Goal: Task Accomplishment & Management: Use online tool/utility

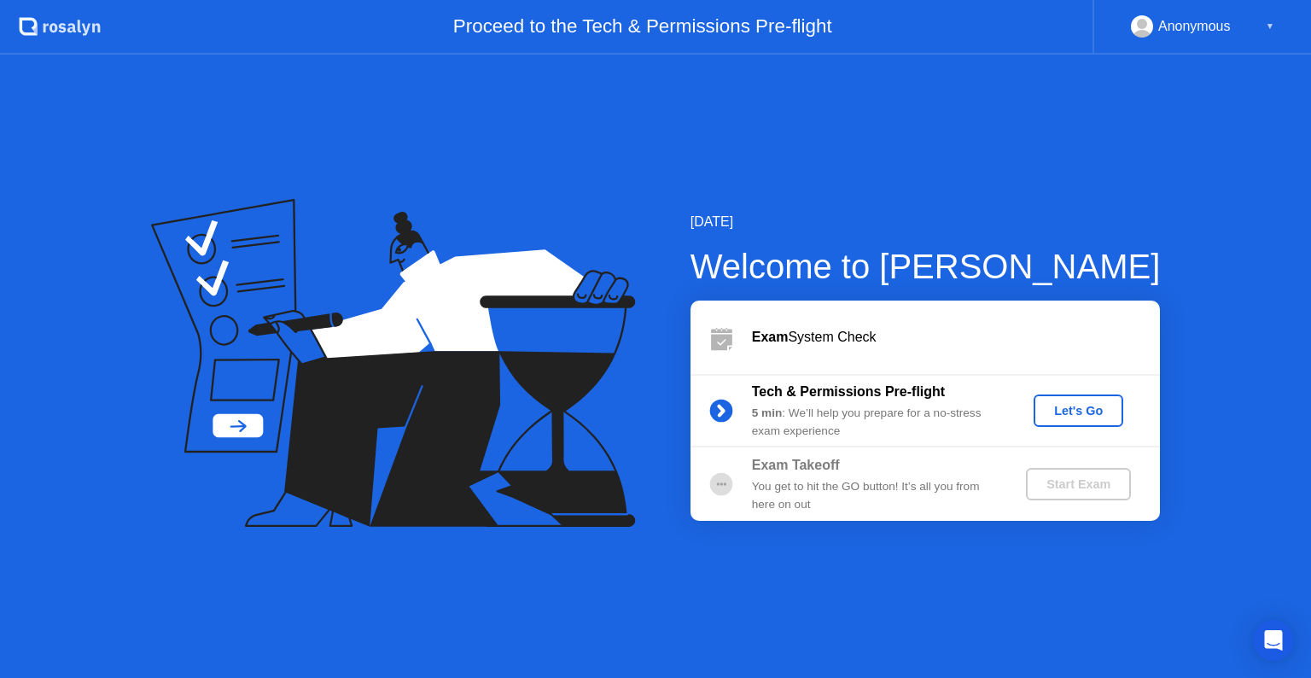
click at [1071, 409] on div "Let's Go" at bounding box center [1079, 411] width 76 height 14
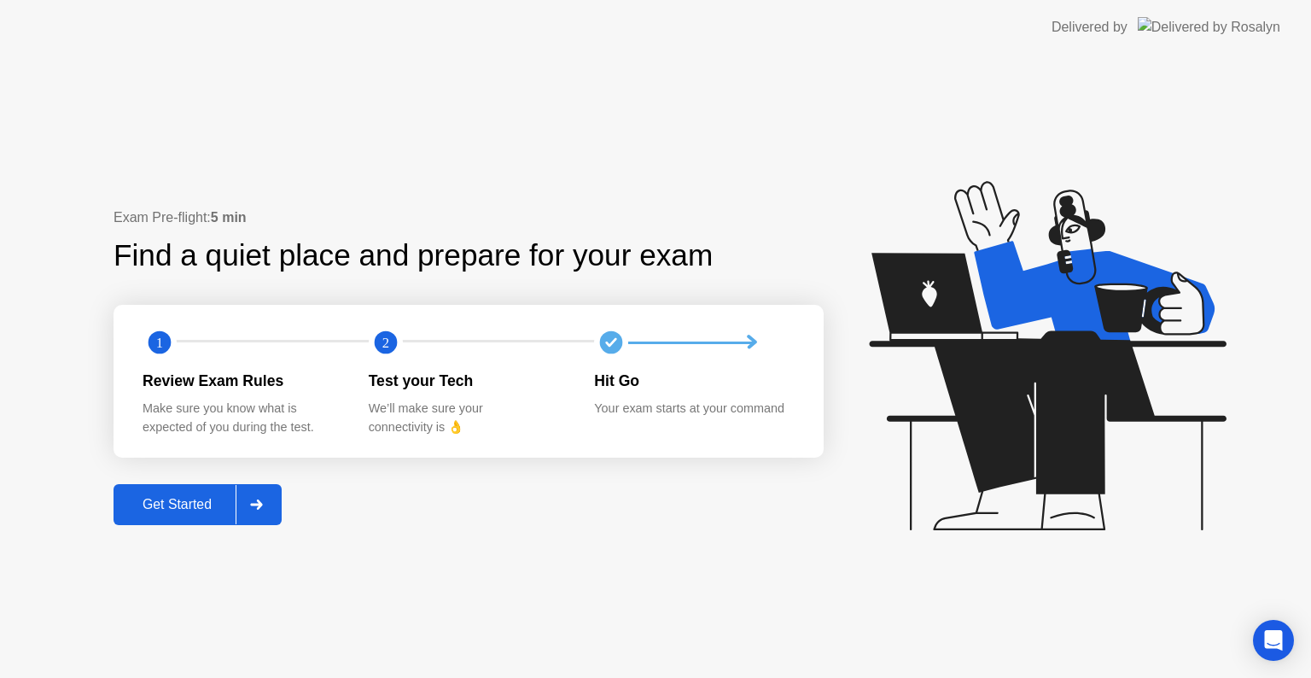
click at [173, 380] on div "Review Exam Rules" at bounding box center [242, 381] width 199 height 22
click at [270, 505] on div at bounding box center [256, 504] width 41 height 39
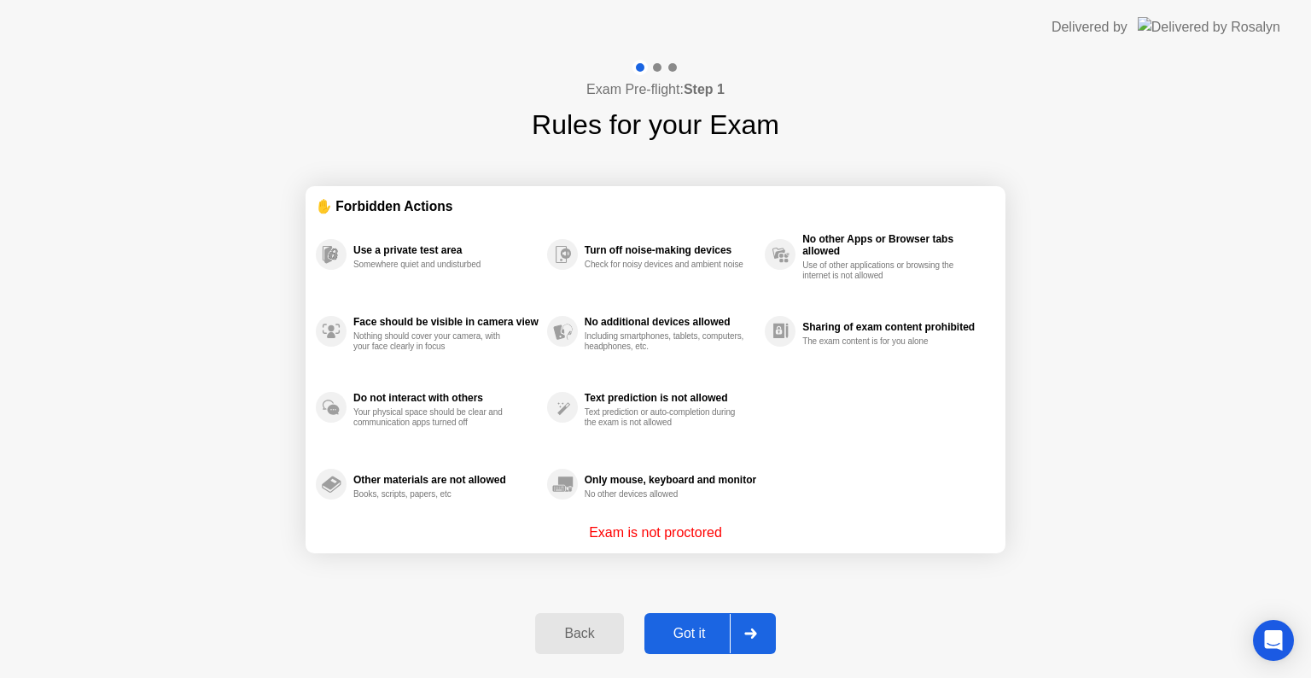
click at [755, 639] on div at bounding box center [750, 633] width 41 height 39
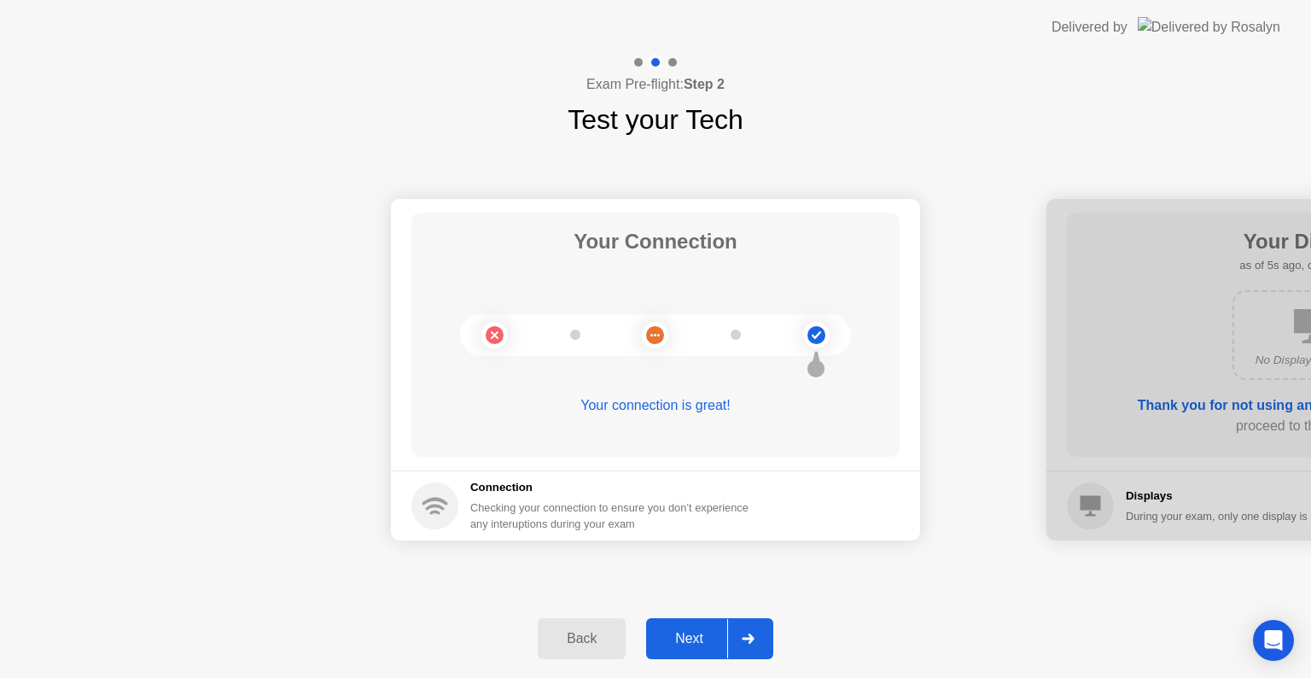
click at [1114, 479] on div at bounding box center [1311, 370] width 529 height 342
click at [747, 642] on icon at bounding box center [748, 639] width 13 height 10
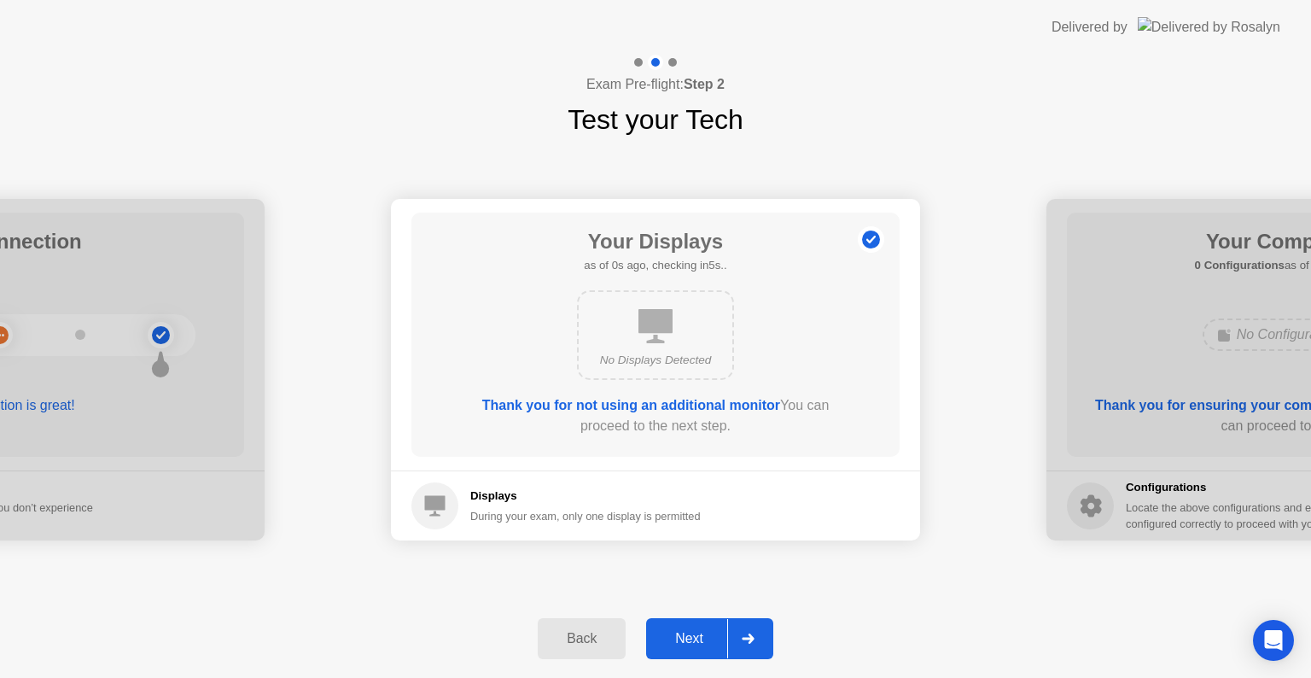
click at [755, 645] on div at bounding box center [747, 638] width 41 height 39
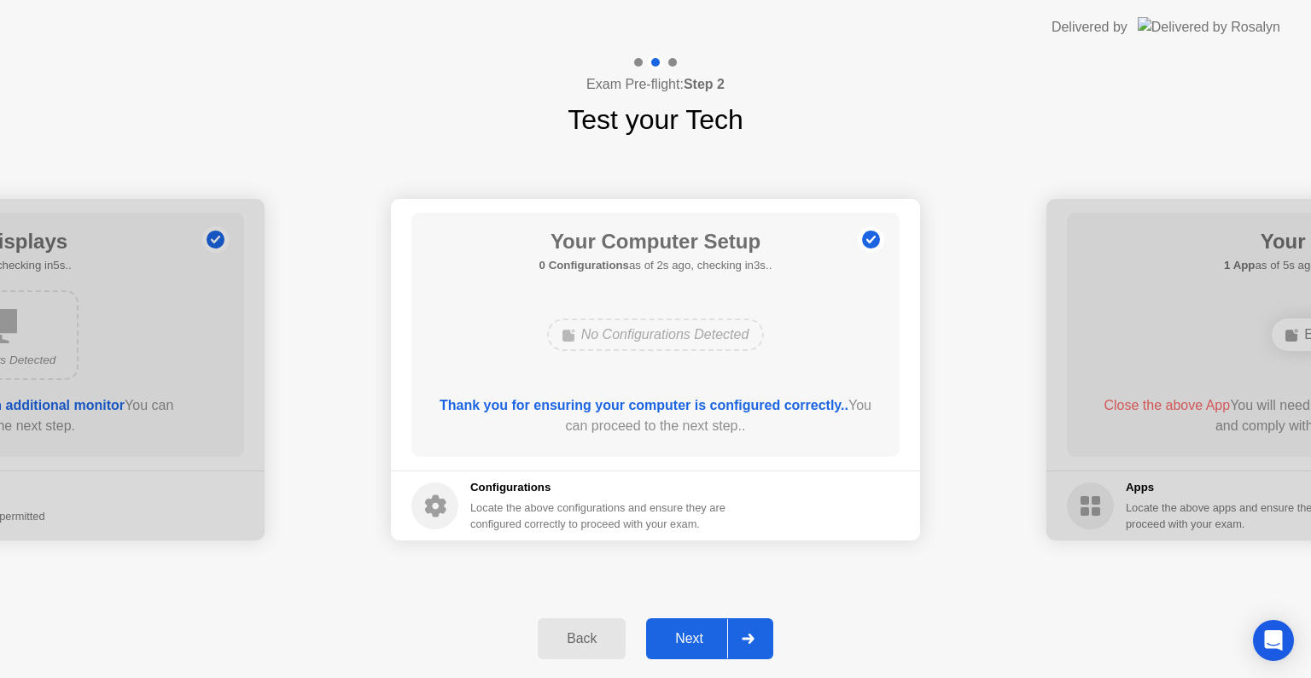
click at [755, 644] on div at bounding box center [747, 638] width 41 height 39
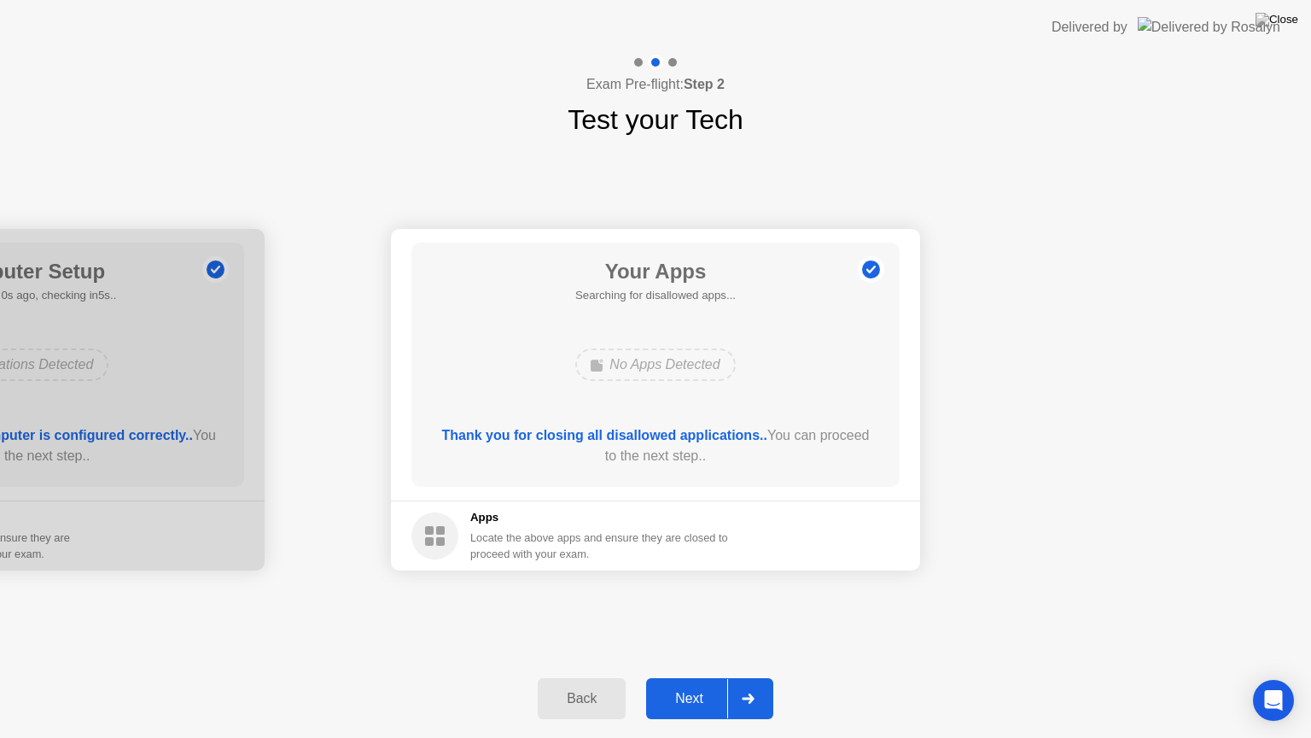
click at [750, 677] on icon at bounding box center [748, 698] width 12 height 10
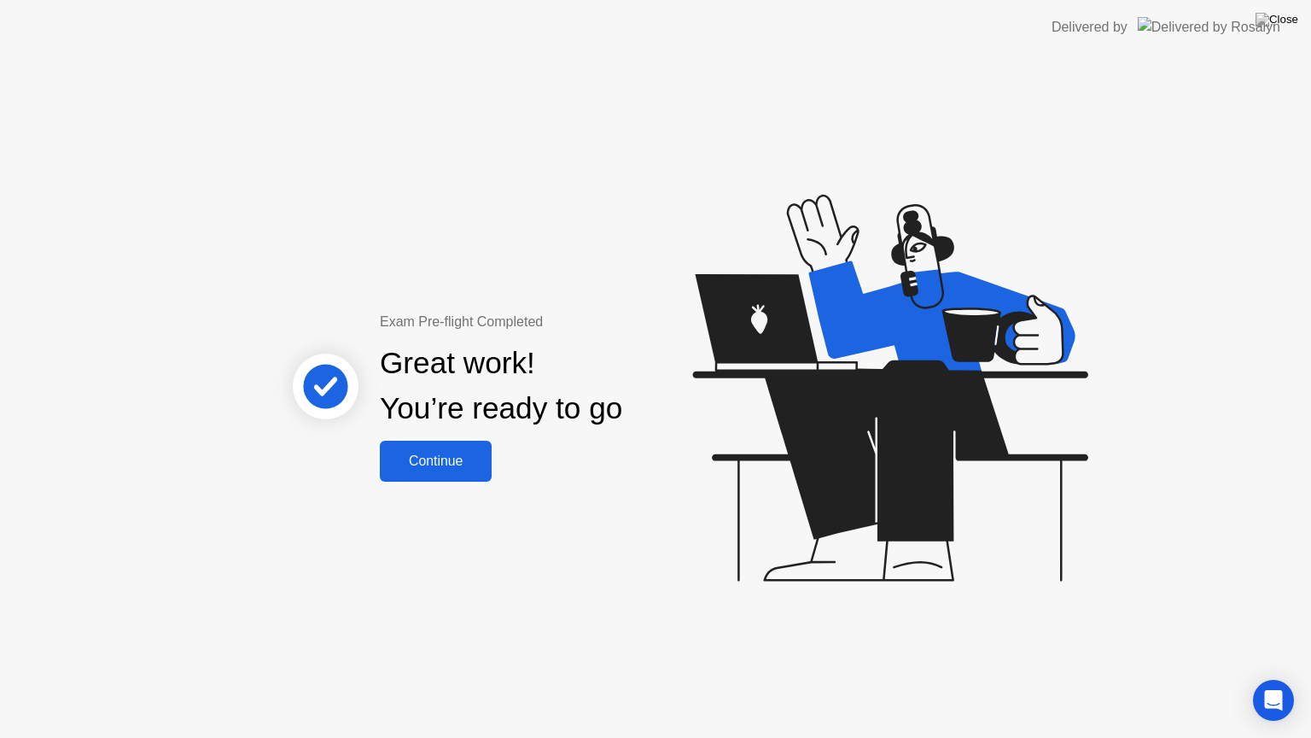
click at [435, 469] on div "Continue" at bounding box center [436, 460] width 102 height 15
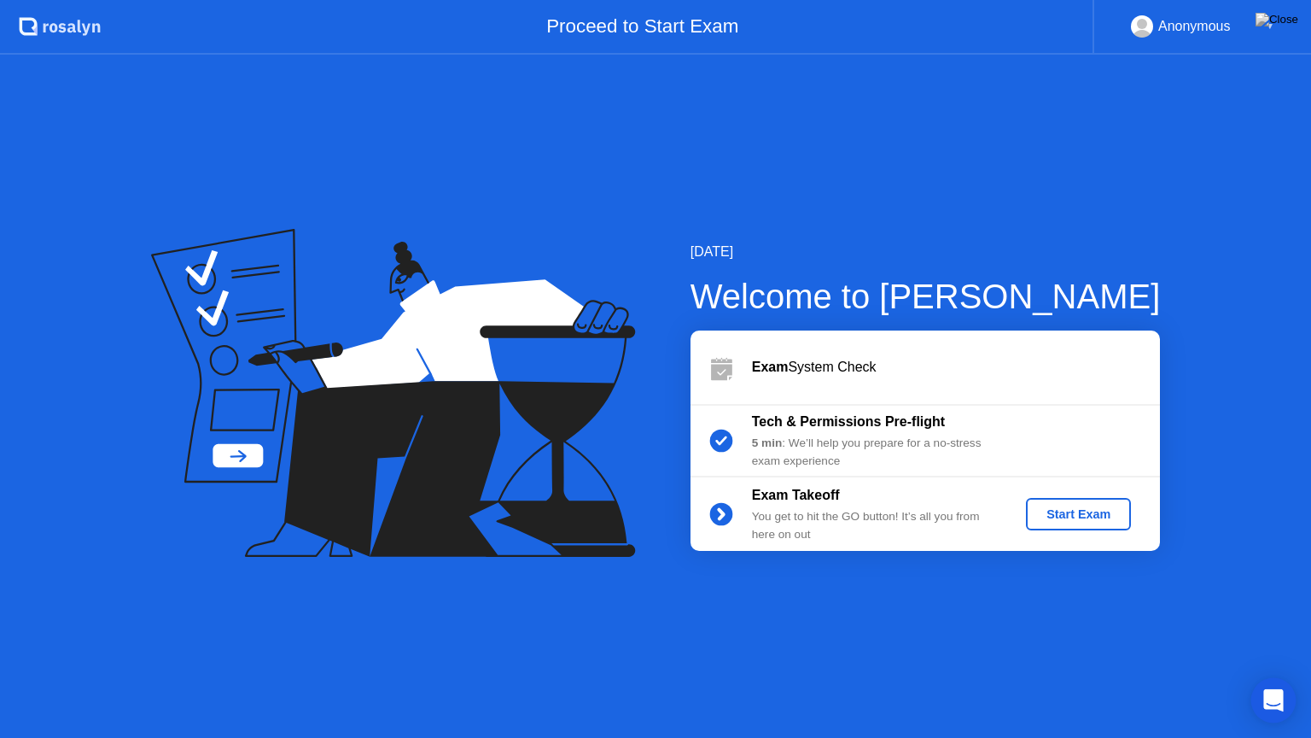
click at [1273, 677] on icon "Open Intercom Messenger" at bounding box center [1274, 700] width 22 height 22
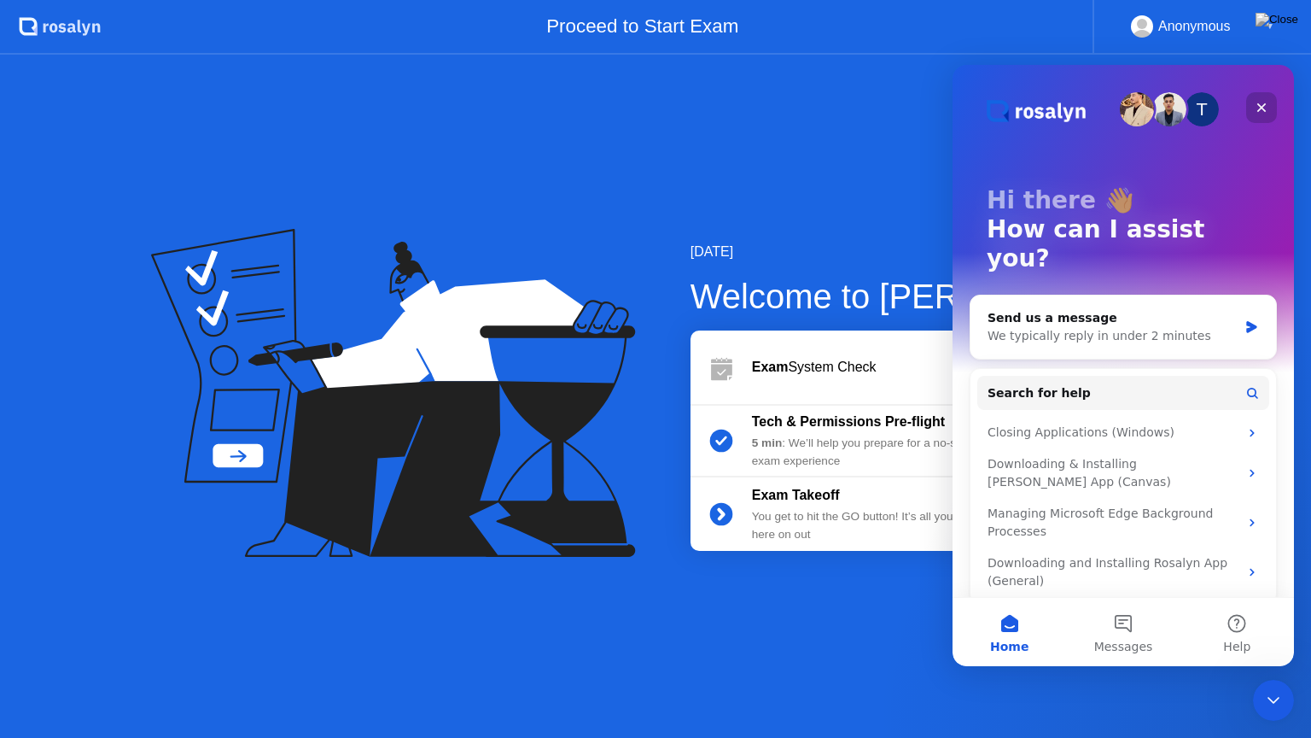
click at [1257, 106] on icon "Close" at bounding box center [1262, 108] width 14 height 14
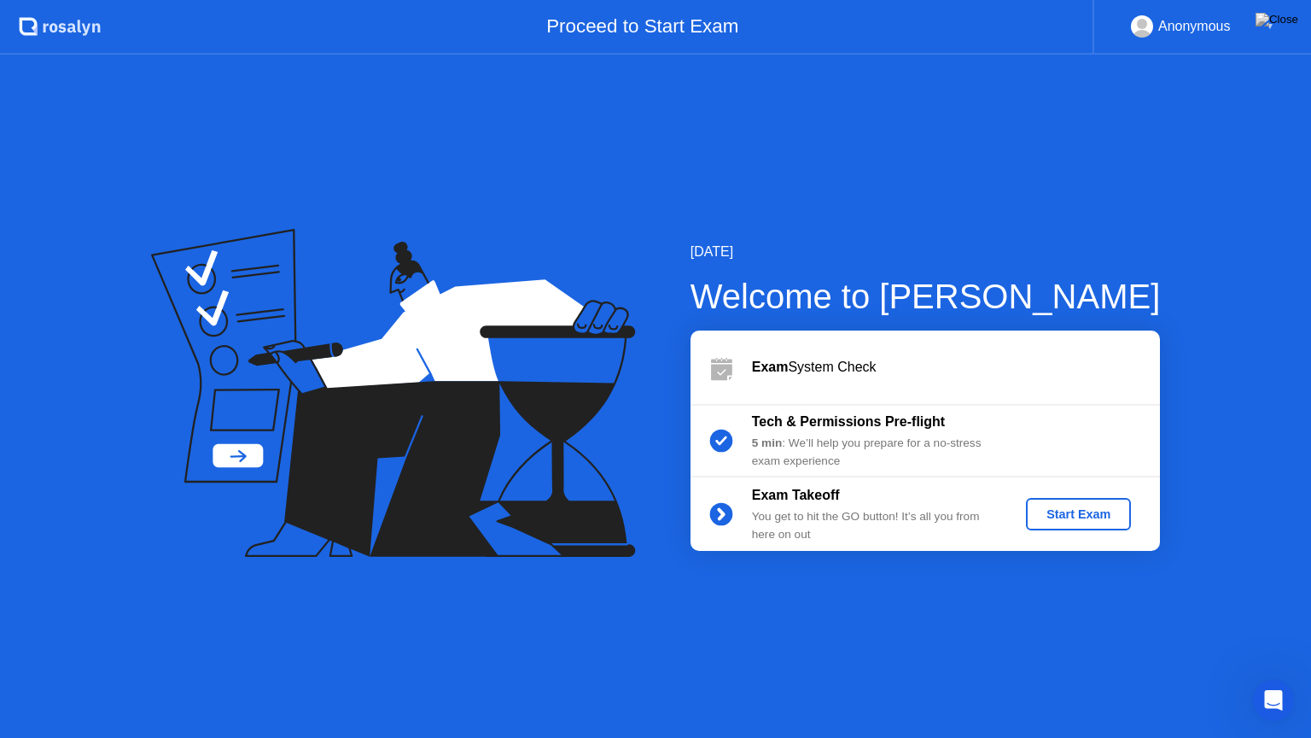
click at [1055, 519] on div "Start Exam" at bounding box center [1078, 514] width 91 height 14
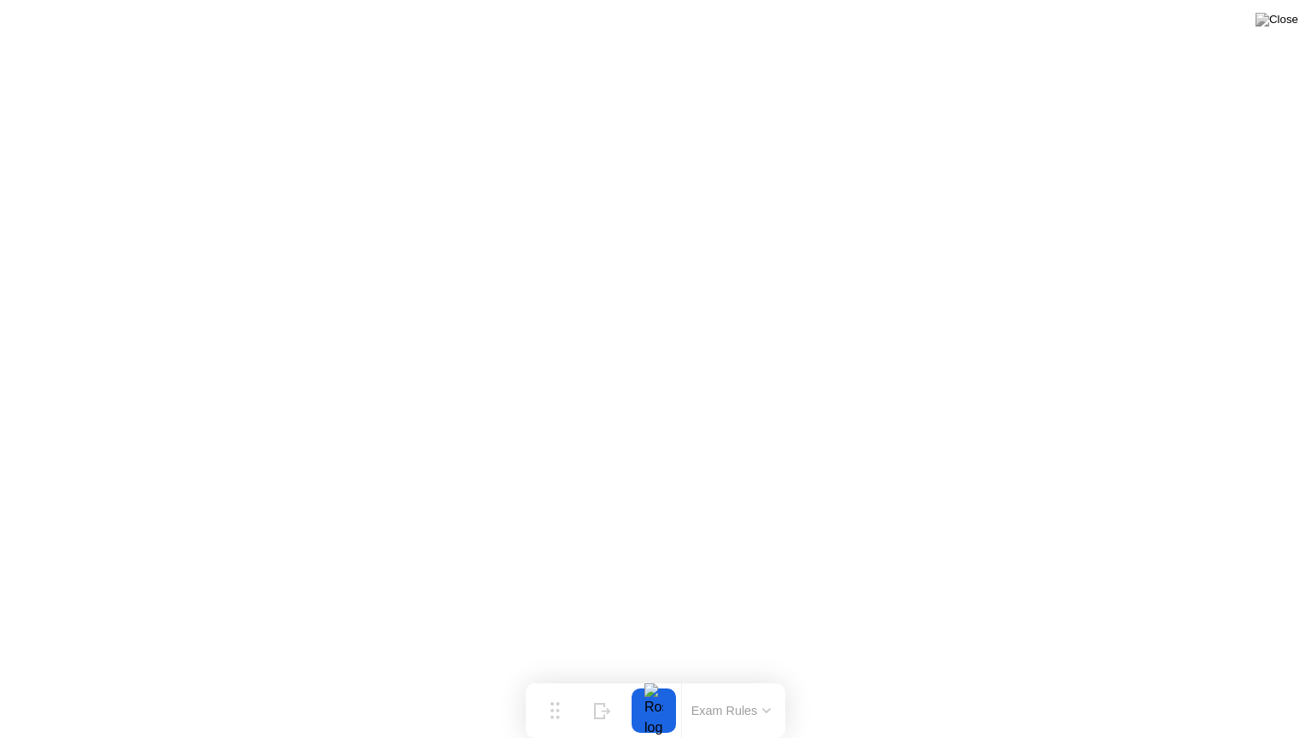
click at [732, 677] on button "Exam Rules" at bounding box center [731, 710] width 91 height 15
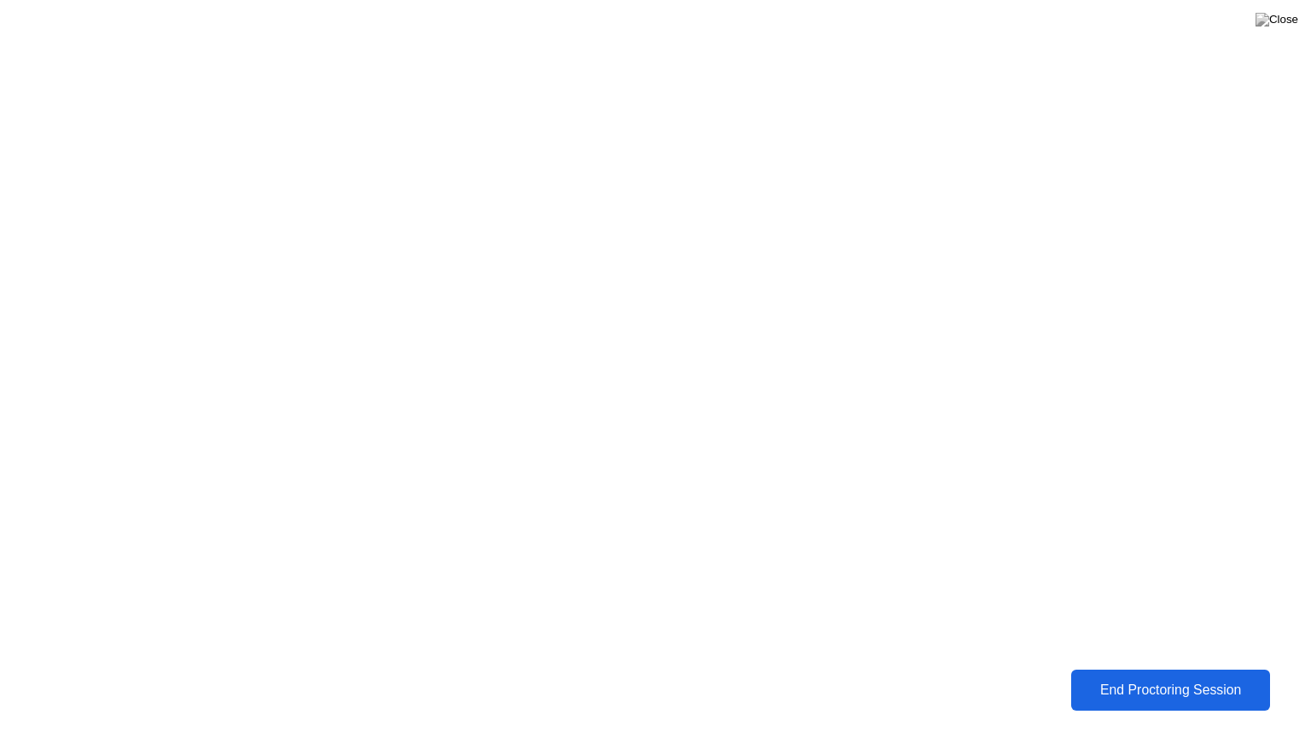
click at [1107, 677] on div "End Proctoring Session" at bounding box center [1172, 689] width 190 height 15
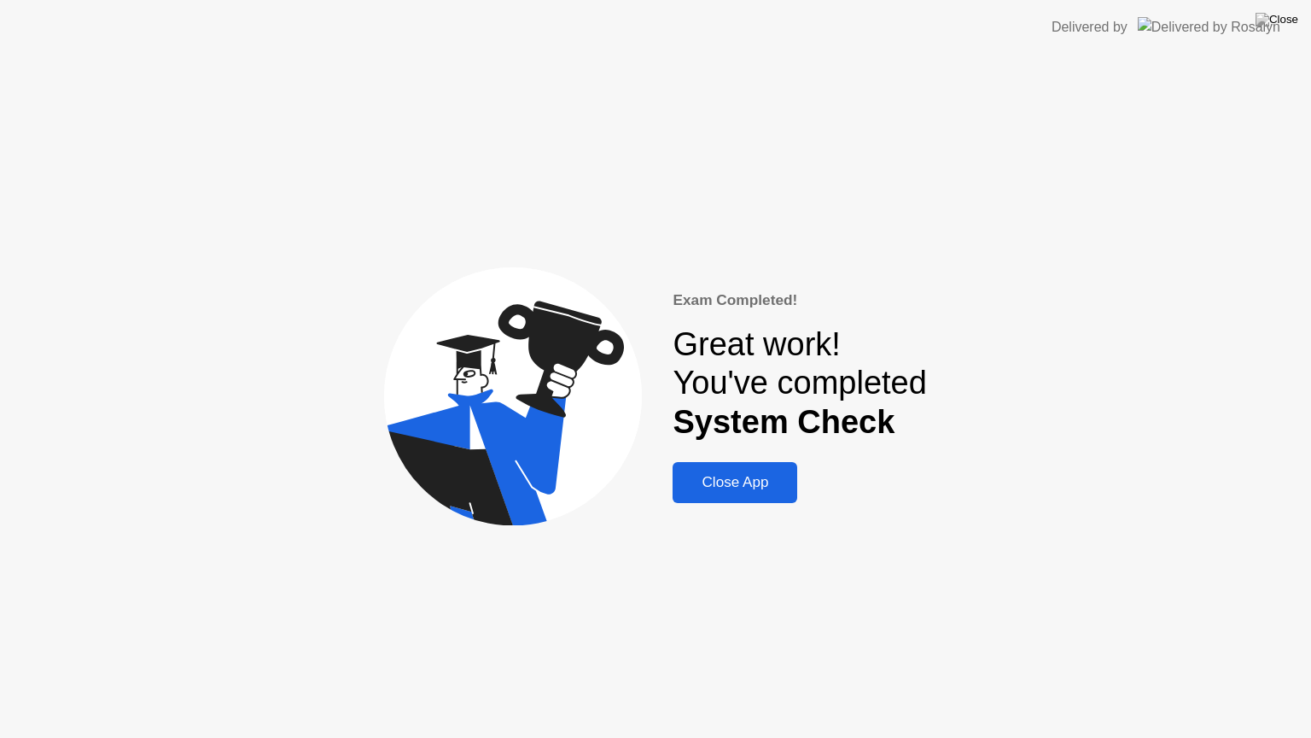
click at [727, 484] on div "Close App" at bounding box center [735, 482] width 114 height 17
